Goal: Task Accomplishment & Management: Complete application form

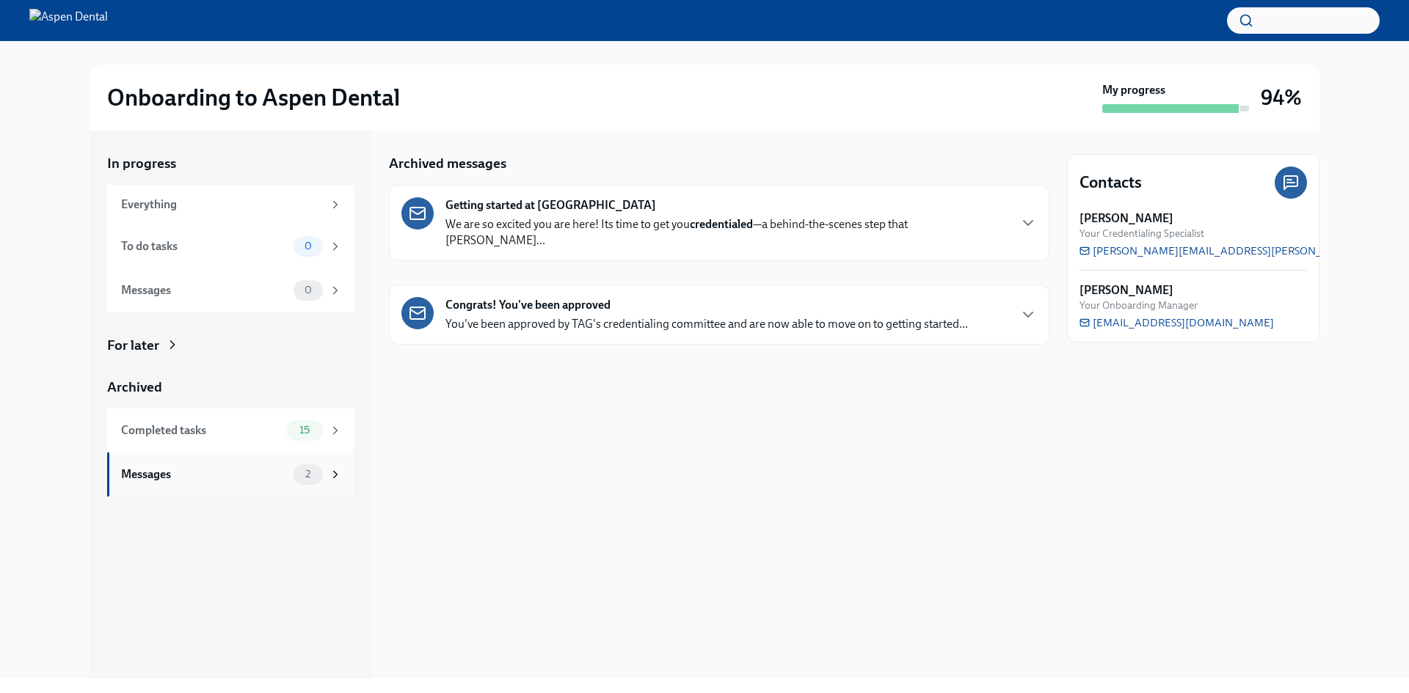
click at [260, 472] on div "Messages" at bounding box center [204, 475] width 167 height 16
click at [281, 434] on div "Completed tasks 15" at bounding box center [231, 430] width 221 height 21
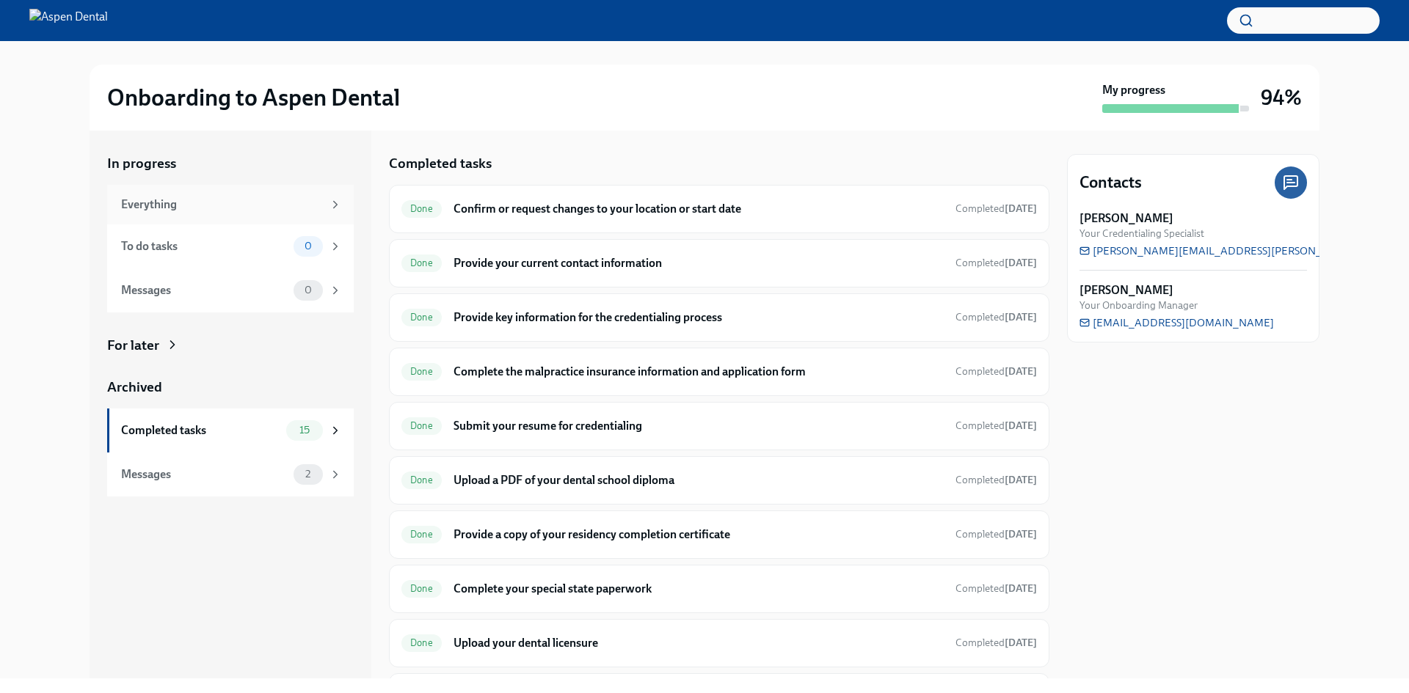
click at [224, 202] on div "Everything" at bounding box center [222, 205] width 202 height 16
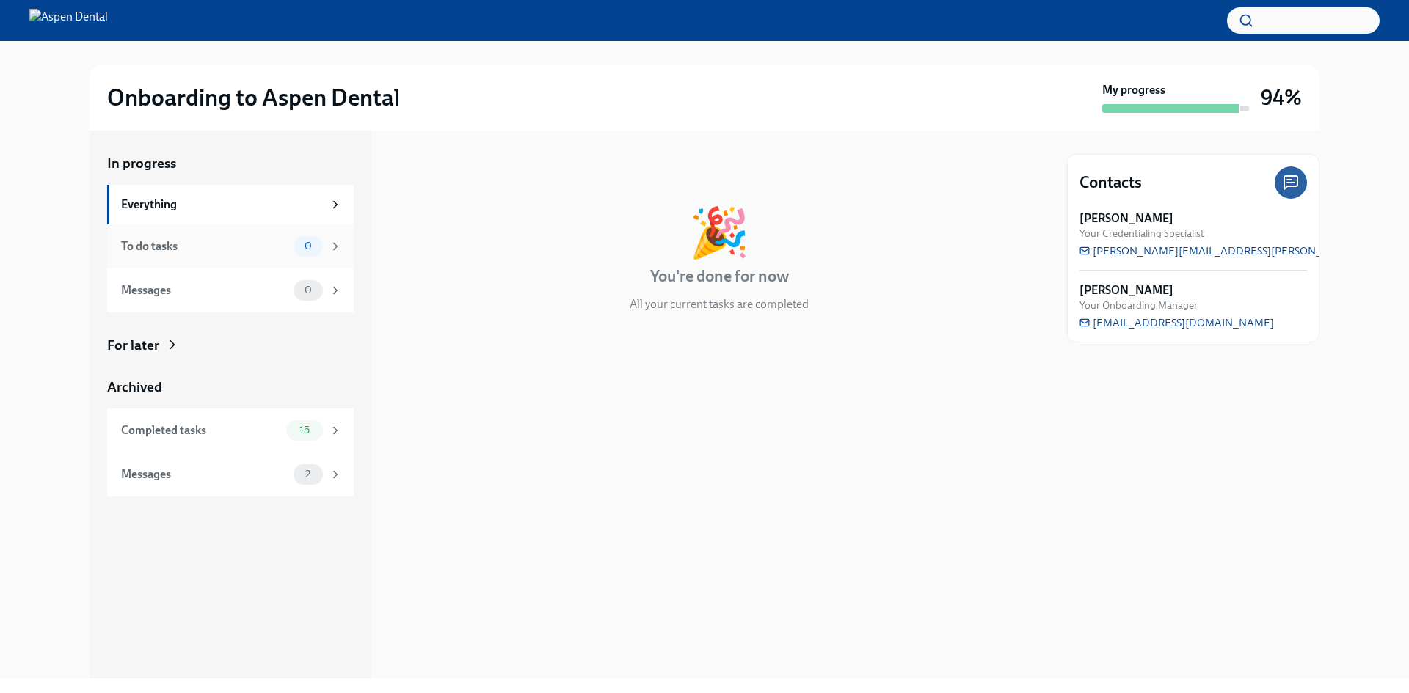
click at [230, 242] on div "To do tasks" at bounding box center [204, 246] width 167 height 16
